Goal: Navigation & Orientation: Find specific page/section

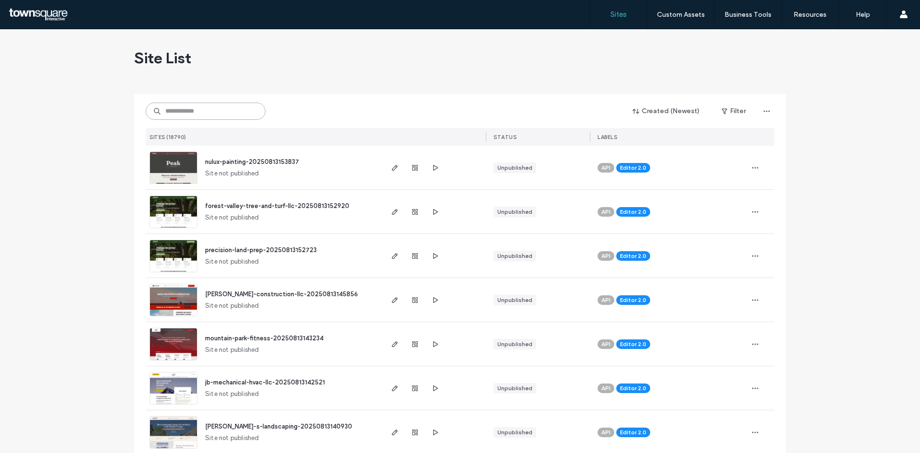
click at [213, 113] on input at bounding box center [206, 111] width 120 height 17
paste input "**********"
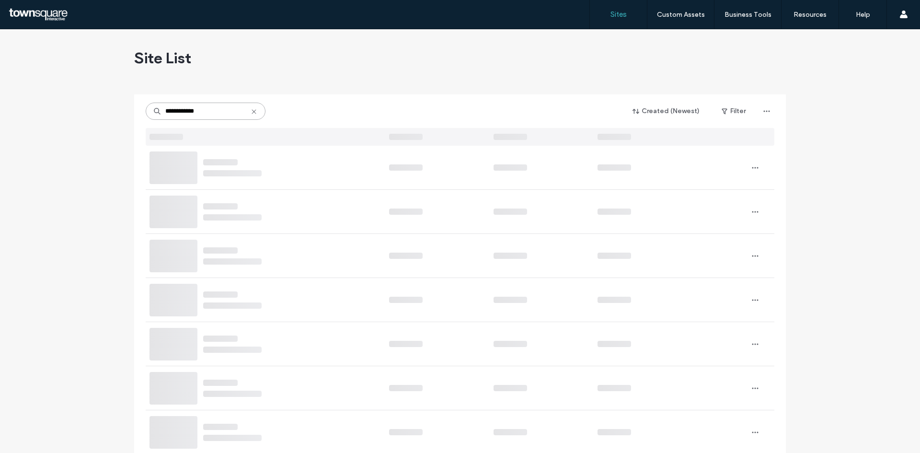
type input "**********"
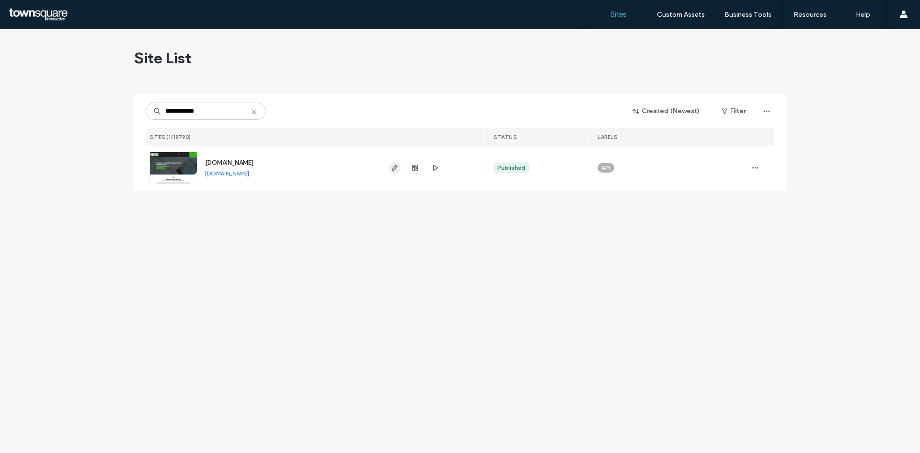
click at [394, 171] on icon "button" at bounding box center [395, 168] width 8 height 8
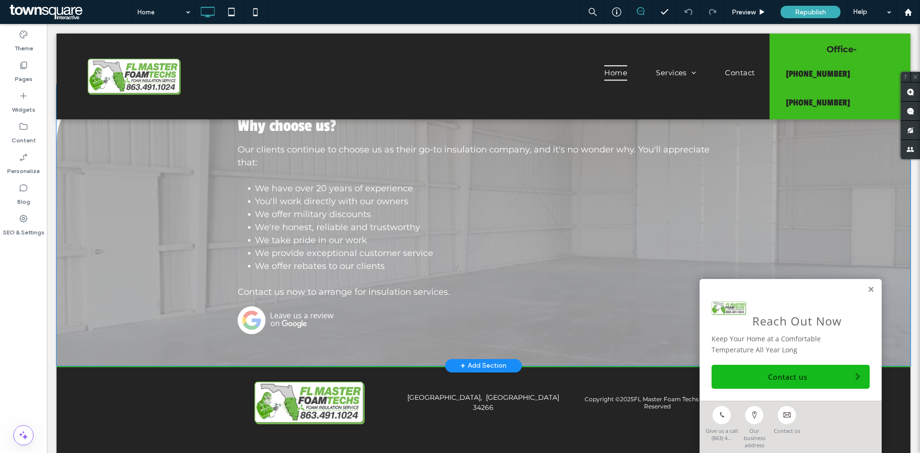
scroll to position [1138, 0]
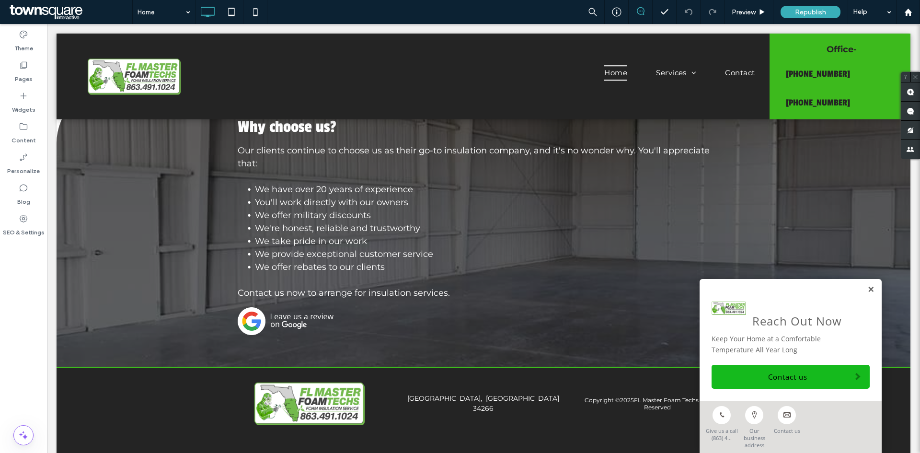
click at [868, 294] on link at bounding box center [871, 290] width 7 height 8
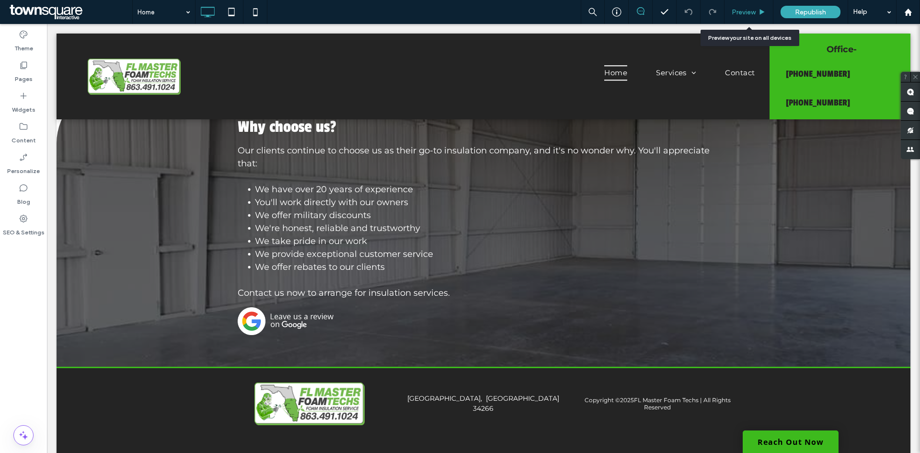
click at [740, 13] on span "Preview" at bounding box center [744, 12] width 24 height 8
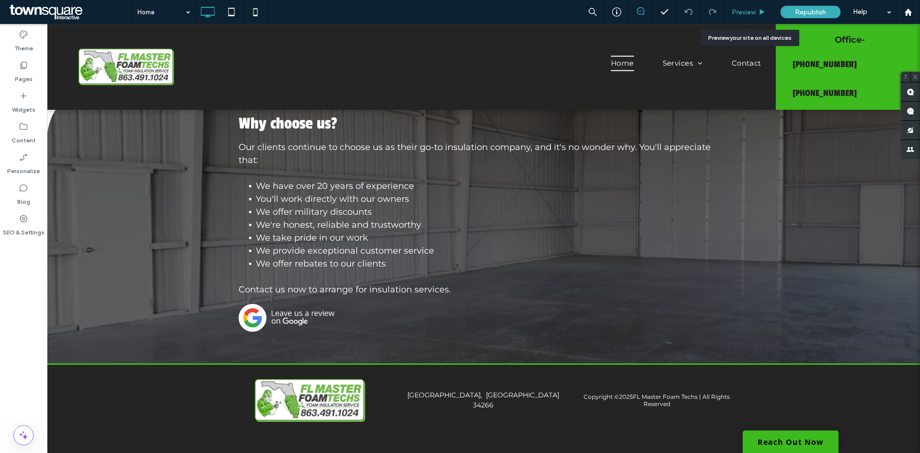
scroll to position [1131, 0]
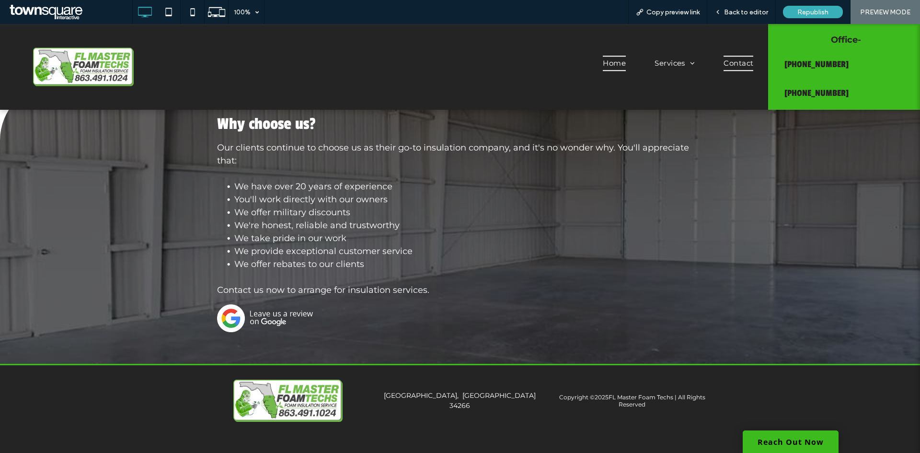
click at [739, 72] on link "Contact" at bounding box center [738, 67] width 58 height 33
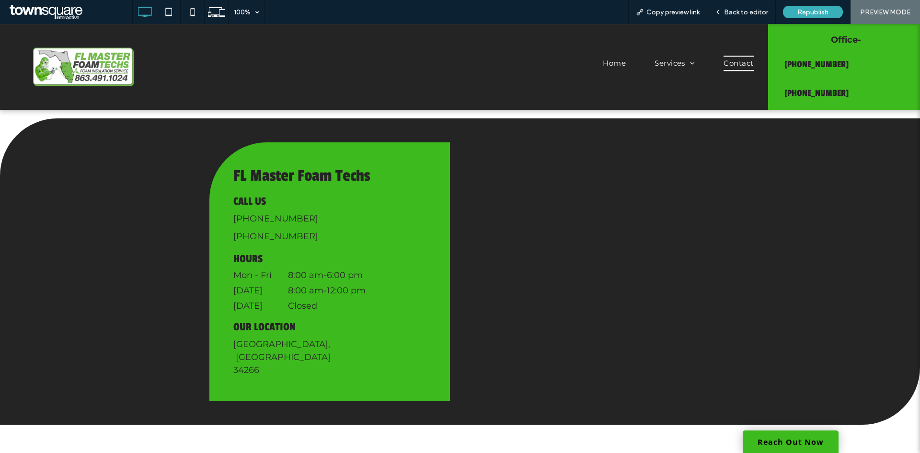
scroll to position [336, 0]
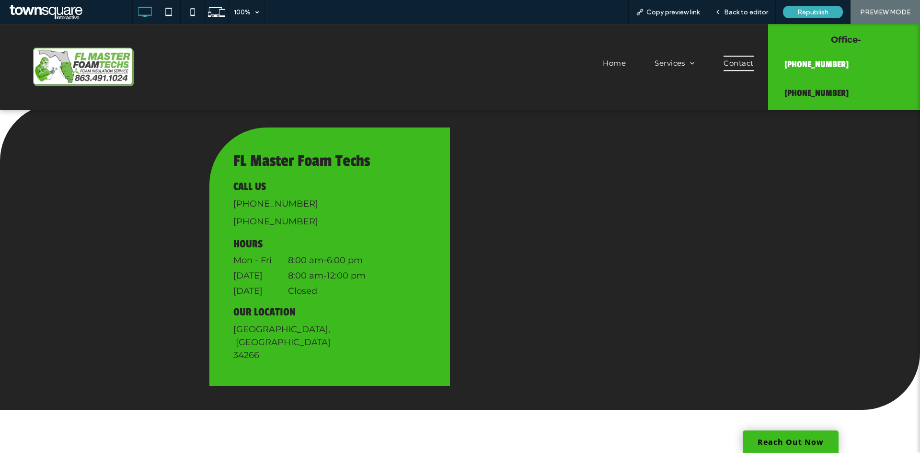
click at [806, 61] on span "(863) 491-1024" at bounding box center [817, 64] width 64 height 20
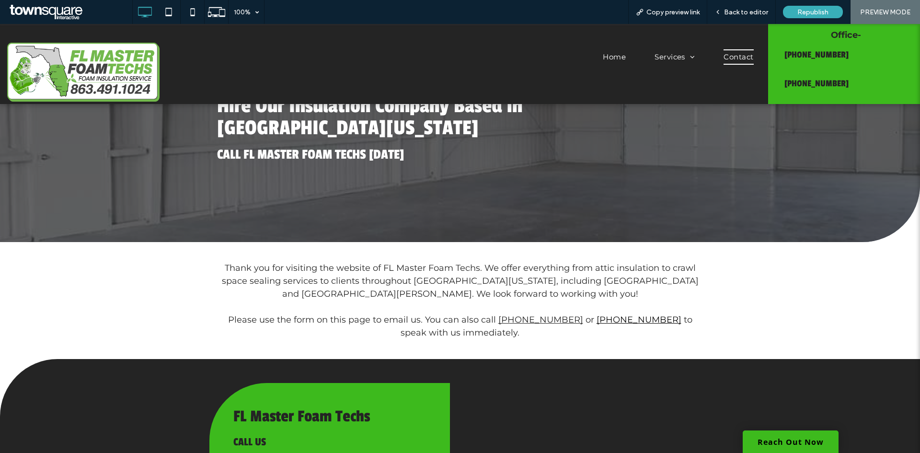
scroll to position [144, 0]
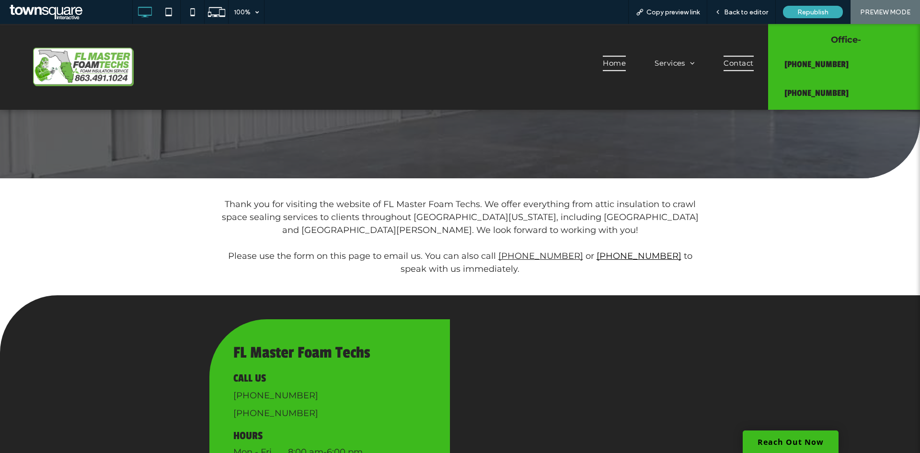
click at [619, 61] on span "Home" at bounding box center [614, 64] width 23 height 16
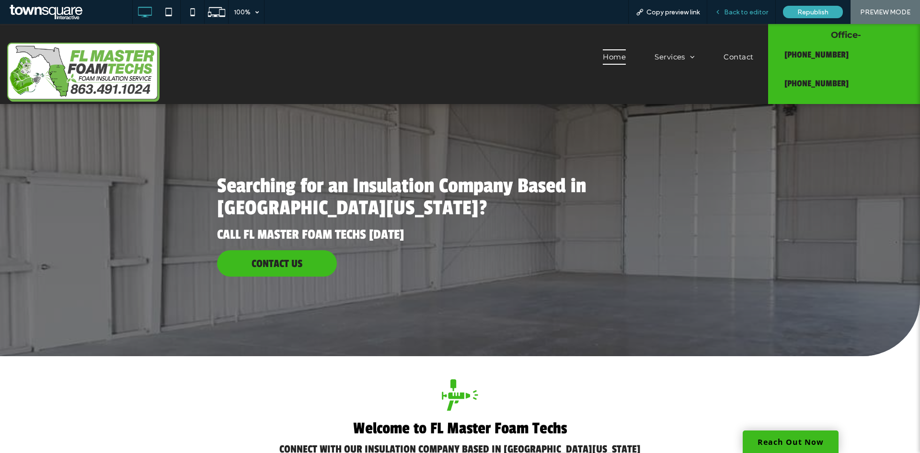
click at [747, 8] on span "Back to editor" at bounding box center [746, 12] width 44 height 8
